Goal: Go to known website: Access a specific website the user already knows

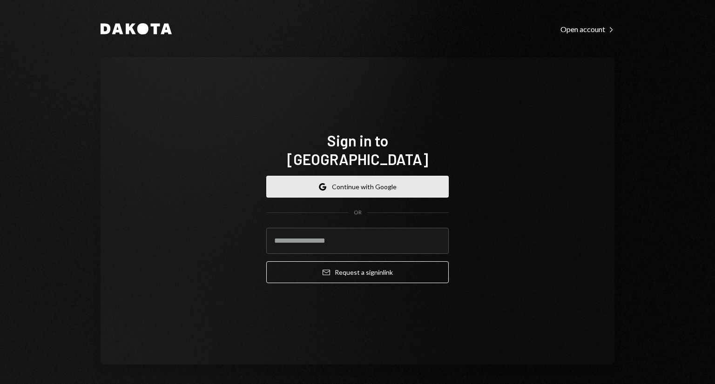
click at [354, 176] on button "Google Continue with Google" at bounding box center [357, 187] width 182 height 22
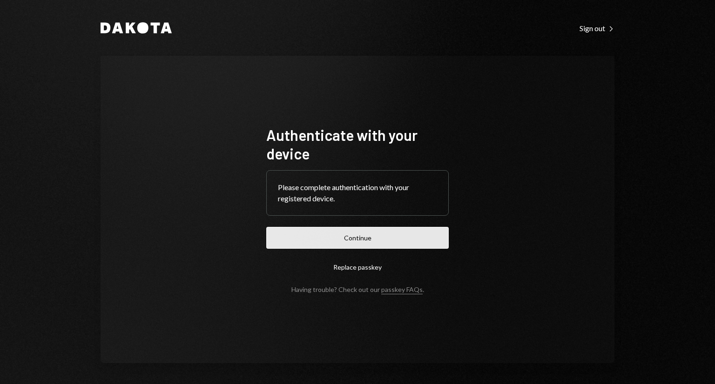
click at [335, 231] on button "Continue" at bounding box center [357, 238] width 182 height 22
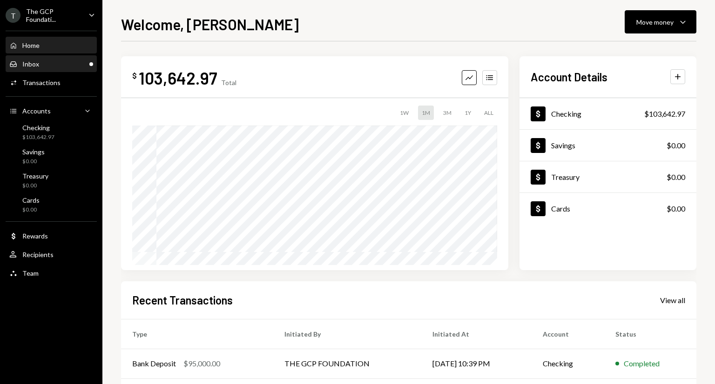
click at [55, 56] on div "Inbox Inbox" at bounding box center [51, 64] width 84 height 16
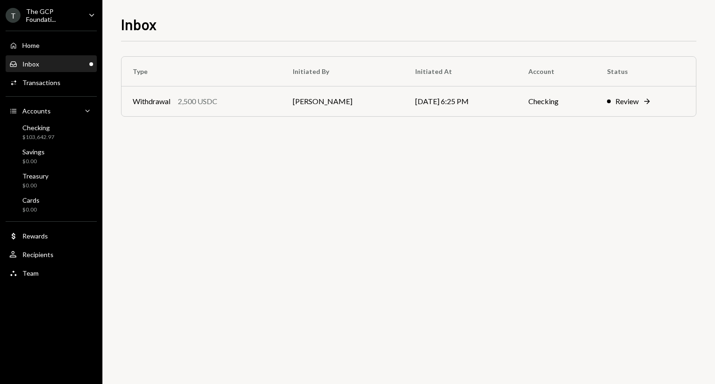
click at [55, 22] on div "The GCP Foundati..." at bounding box center [53, 15] width 55 height 16
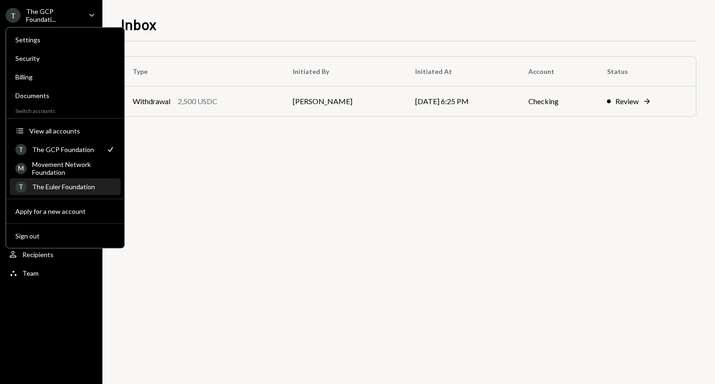
click at [46, 182] on div "T The Euler Foundation" at bounding box center [65, 187] width 100 height 16
